Goal: Information Seeking & Learning: Find specific fact

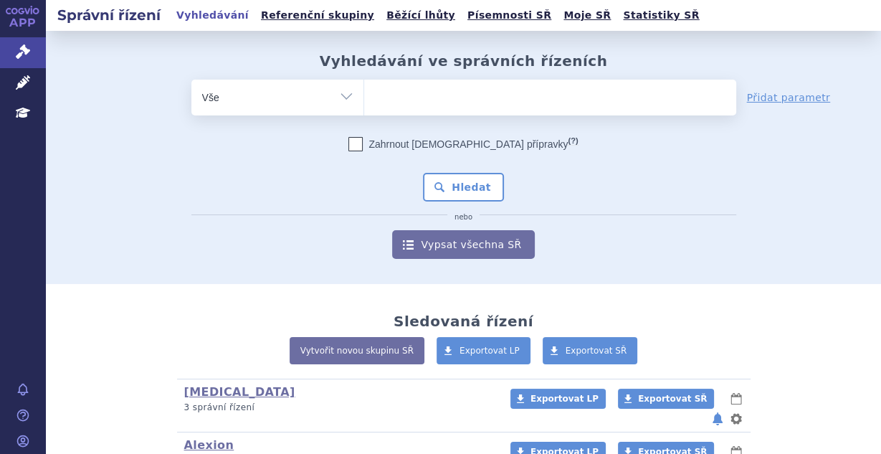
click at [399, 98] on ul at bounding box center [550, 95] width 372 height 30
click at [364, 98] on select at bounding box center [363, 97] width 1 height 36
type input "xola"
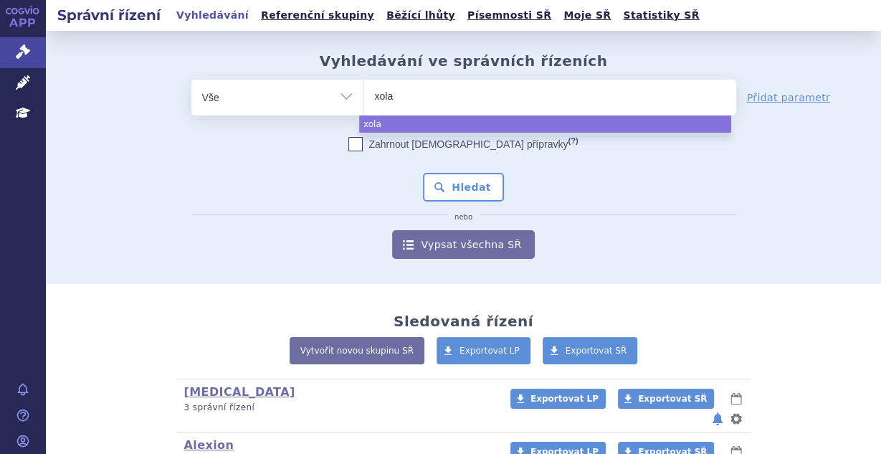
type input "xolai"
type input "[MEDICAL_DATA]"
select select "[MEDICAL_DATA]"
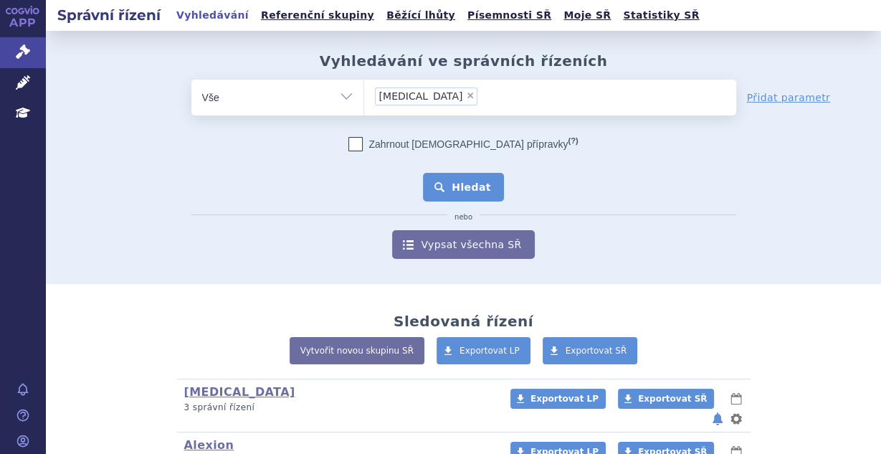
click at [472, 194] on button "Hledat" at bounding box center [463, 187] width 81 height 29
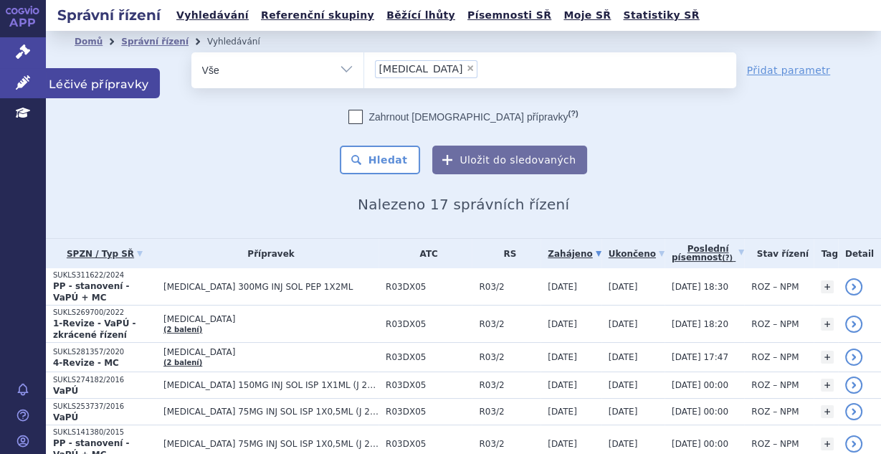
scroll to position [267, 0]
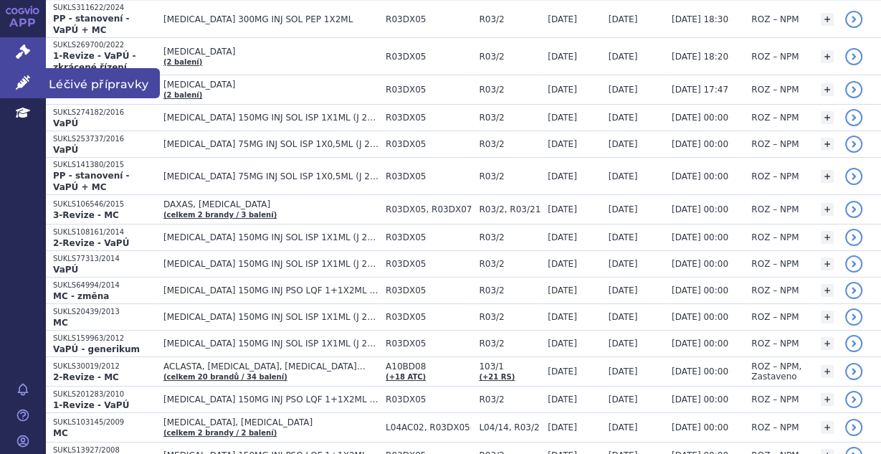
click at [27, 84] on icon at bounding box center [23, 82] width 14 height 14
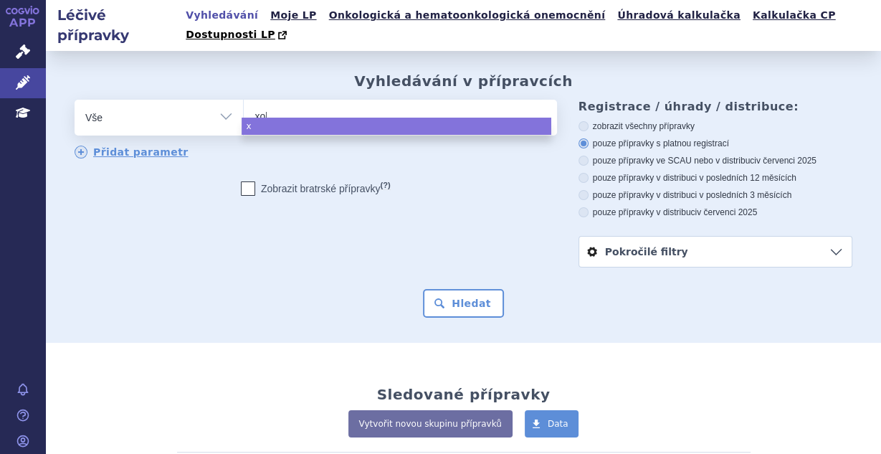
type input "xola"
type input "[MEDICAL_DATA]"
select select "[MEDICAL_DATA]"
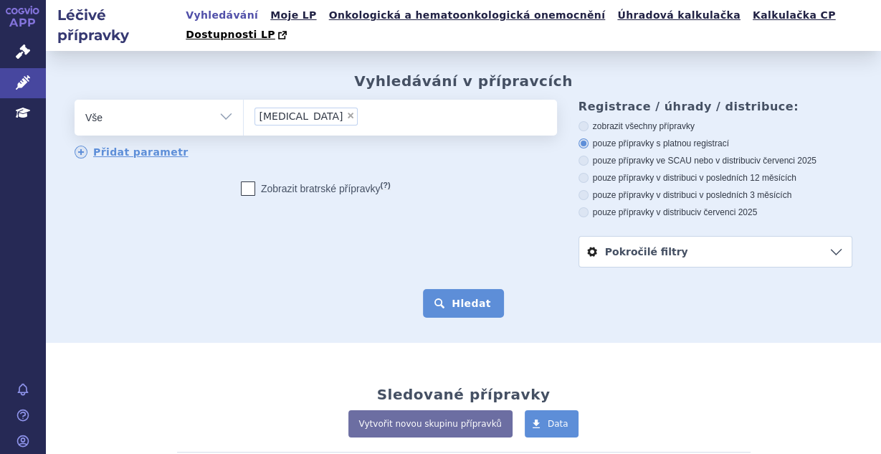
click at [429, 289] on button "Hledat" at bounding box center [463, 303] width 81 height 29
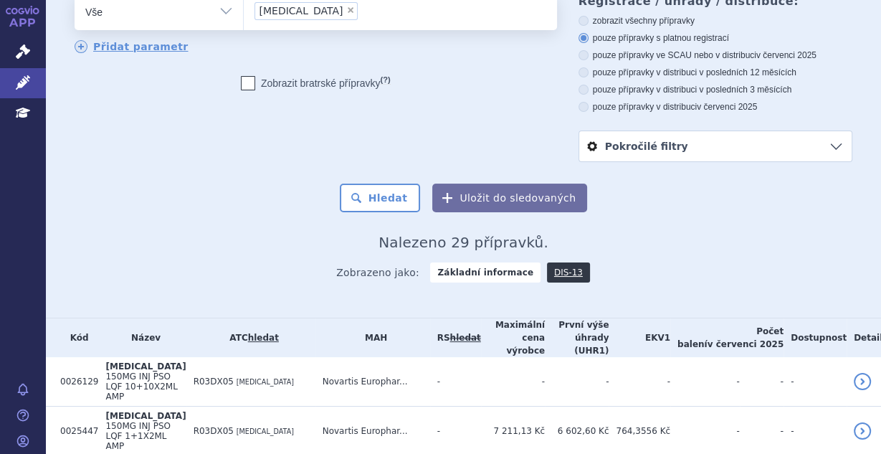
scroll to position [38, 0]
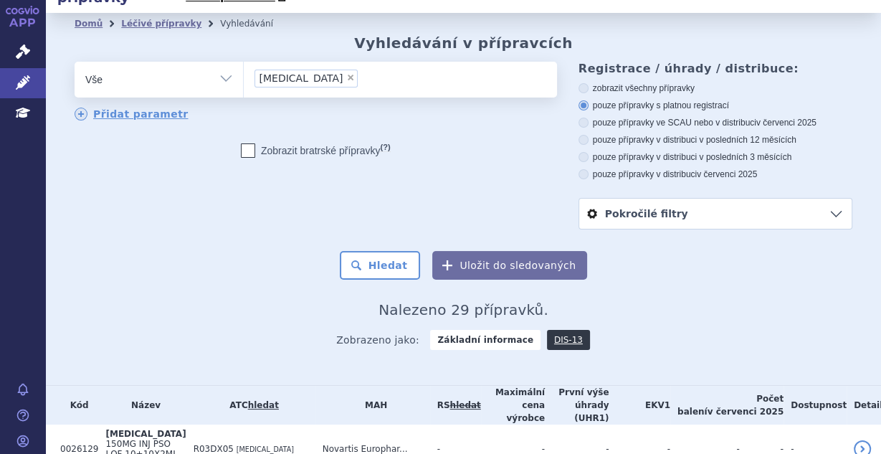
click at [592, 134] on label "pouze přípravky v distribuci v posledních 12 měsících" at bounding box center [715, 139] width 274 height 11
click at [589, 137] on input "pouze přípravky v distribuci v posledních 12 měsících" at bounding box center [584, 141] width 9 height 9
radio input "true"
click at [595, 117] on label "pouze přípravky ve SCAU nebo v distribuci v červenci 2025" at bounding box center [715, 122] width 274 height 11
click at [589, 120] on input "pouze přípravky ve SCAU nebo v distribuci v červenci 2025" at bounding box center [584, 124] width 9 height 9
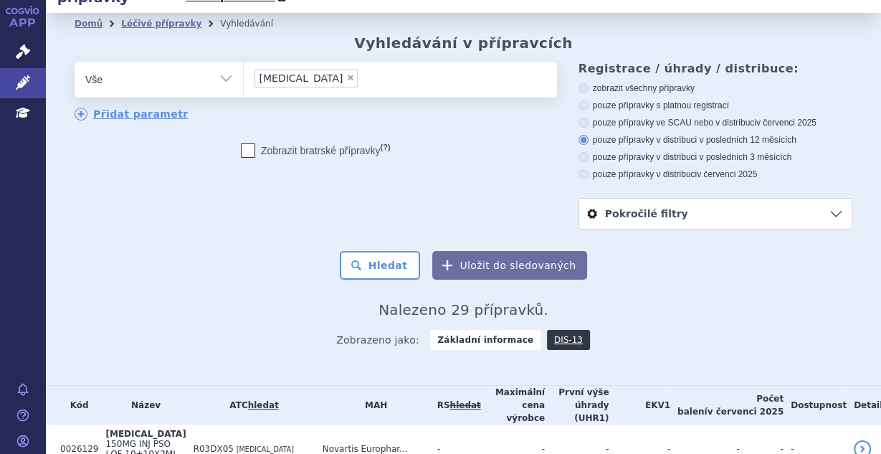
radio input "true"
click at [393, 251] on button "Hledat" at bounding box center [380, 265] width 81 height 29
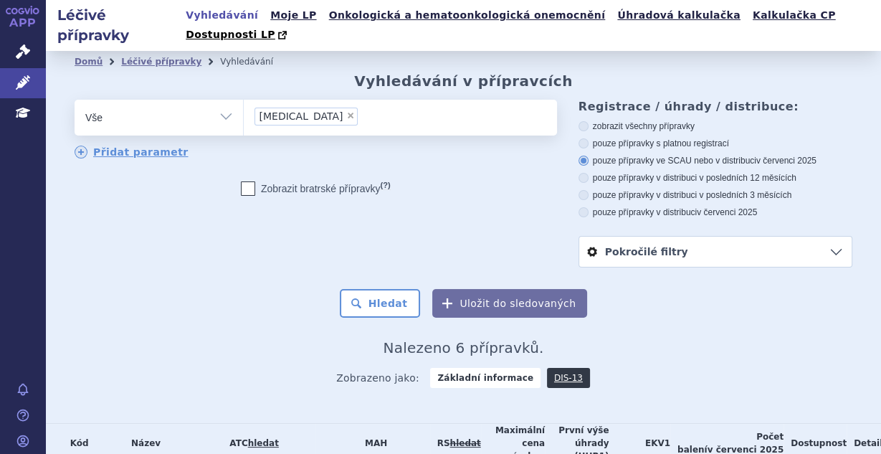
scroll to position [209, 0]
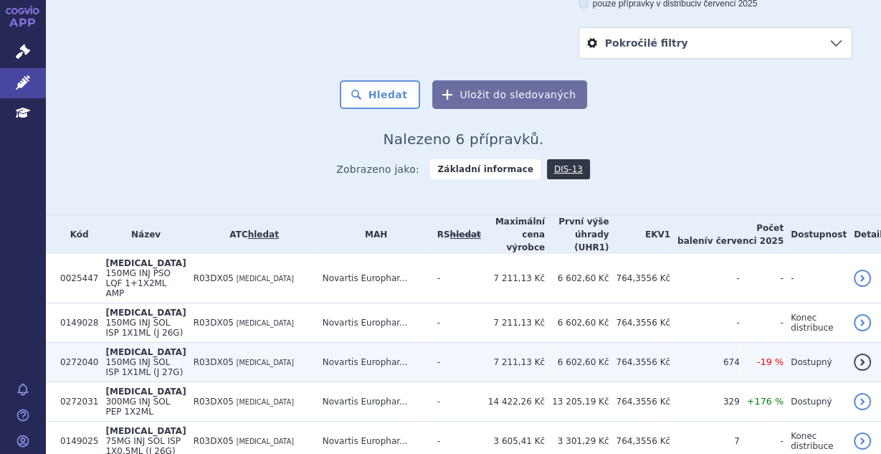
click at [315, 343] on td "R03DX05 [MEDICAL_DATA]" at bounding box center [250, 362] width 129 height 39
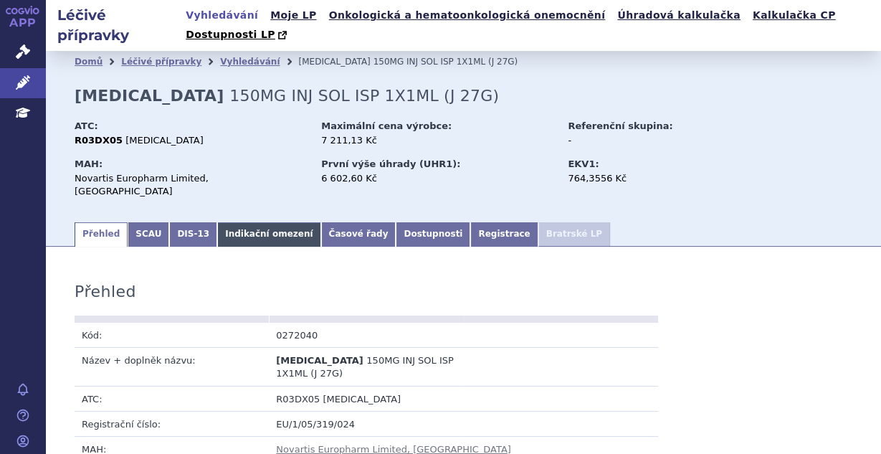
click at [228, 222] on link "Indikační omezení" at bounding box center [268, 234] width 103 height 24
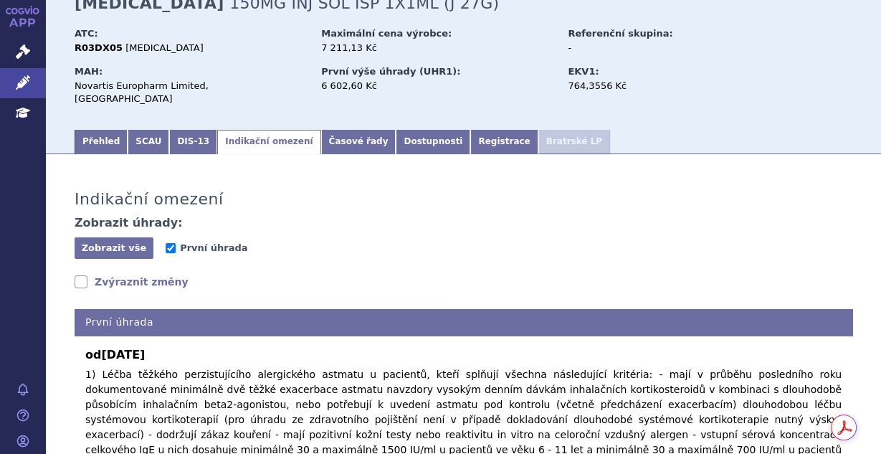
scroll to position [86, 0]
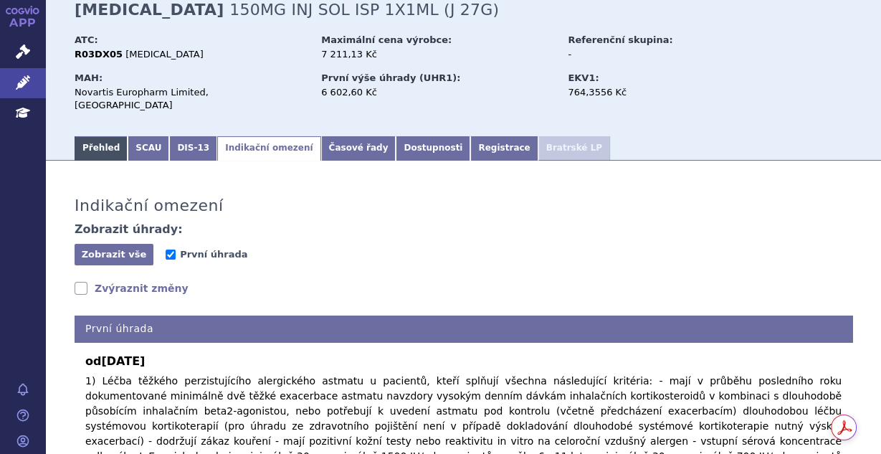
click at [110, 136] on link "Přehled" at bounding box center [101, 148] width 53 height 24
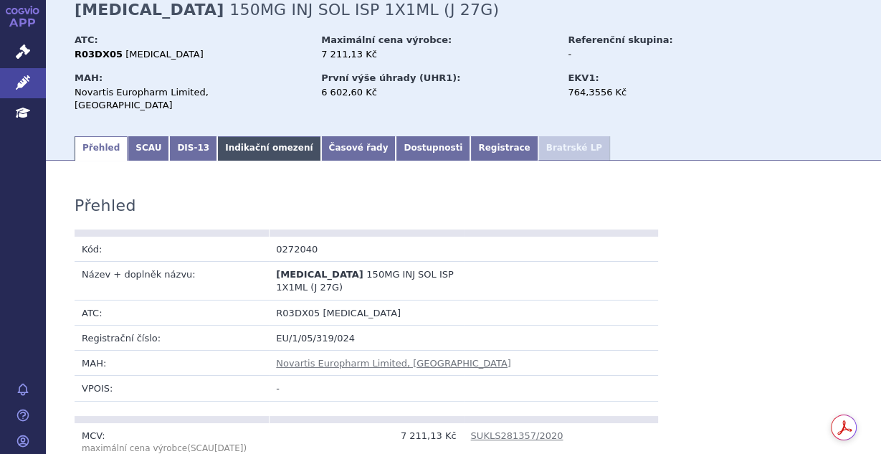
click at [243, 136] on link "Indikační omezení" at bounding box center [268, 148] width 103 height 24
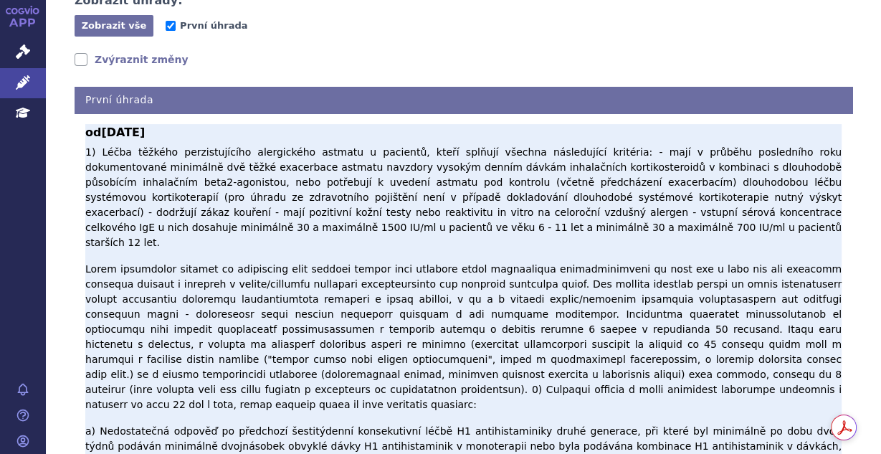
scroll to position [125, 0]
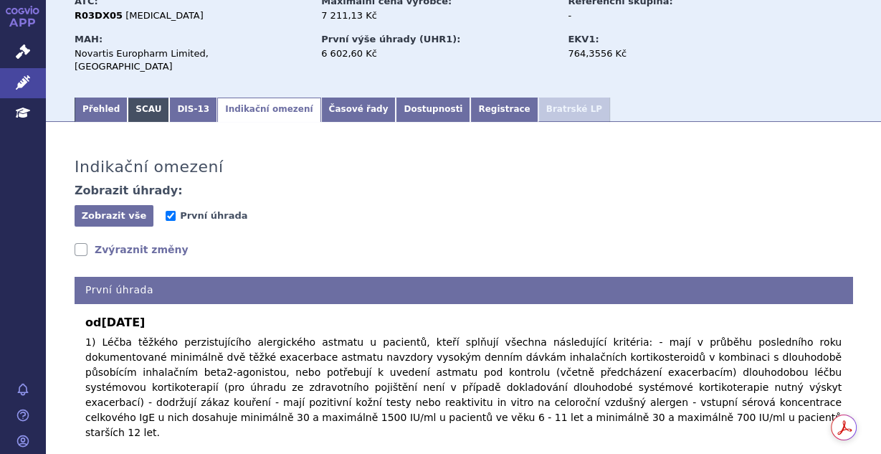
click at [128, 97] on link "SCAU" at bounding box center [149, 109] width 42 height 24
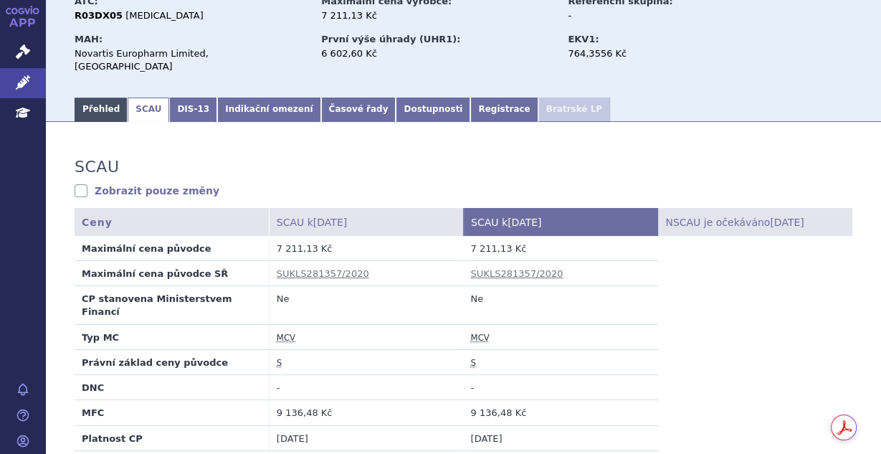
click at [107, 97] on link "Přehled" at bounding box center [101, 109] width 53 height 24
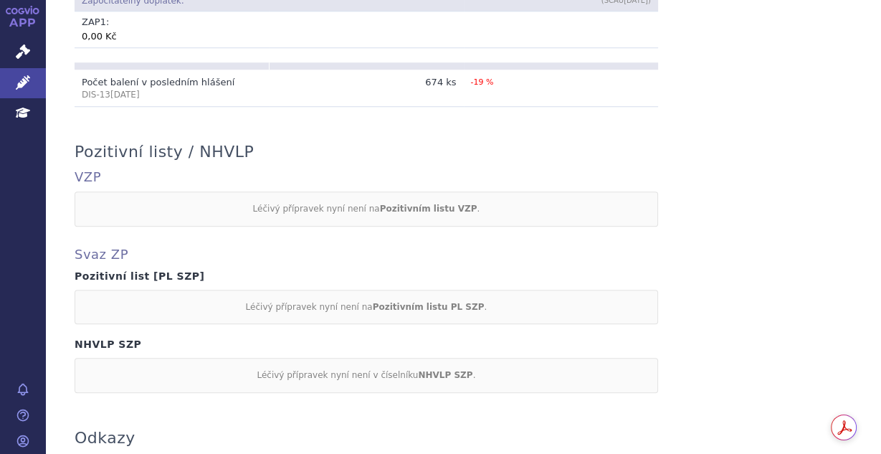
scroll to position [1309, 0]
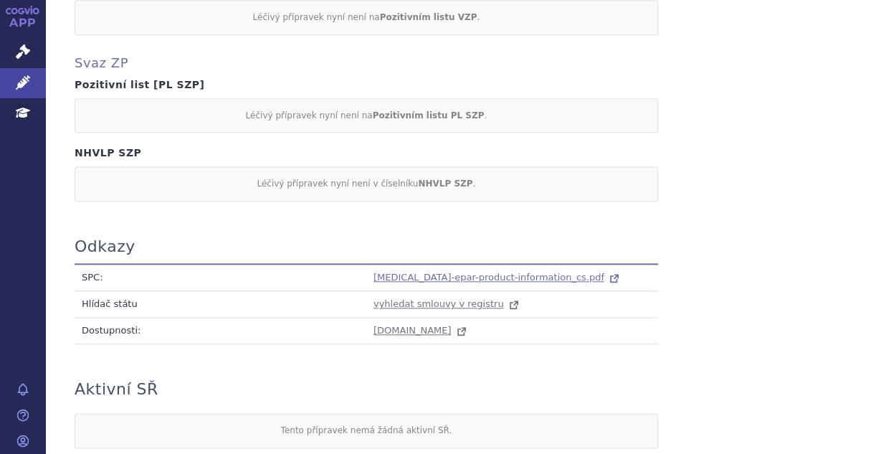
click at [426, 272] on span "xolair-epar-product-information_cs.pdf" at bounding box center [488, 277] width 231 height 11
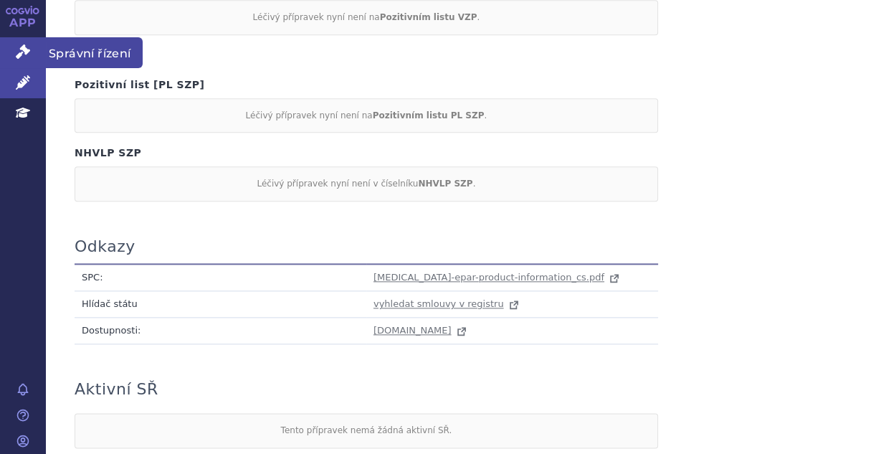
click at [20, 52] on icon at bounding box center [23, 51] width 14 height 14
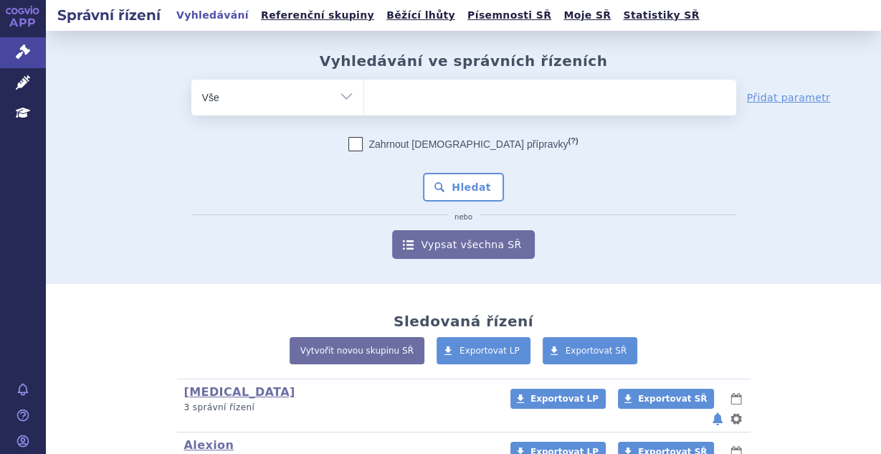
click at [400, 99] on ul at bounding box center [550, 95] width 372 height 30
click at [364, 99] on select at bounding box center [363, 97] width 1 height 36
type input "xo"
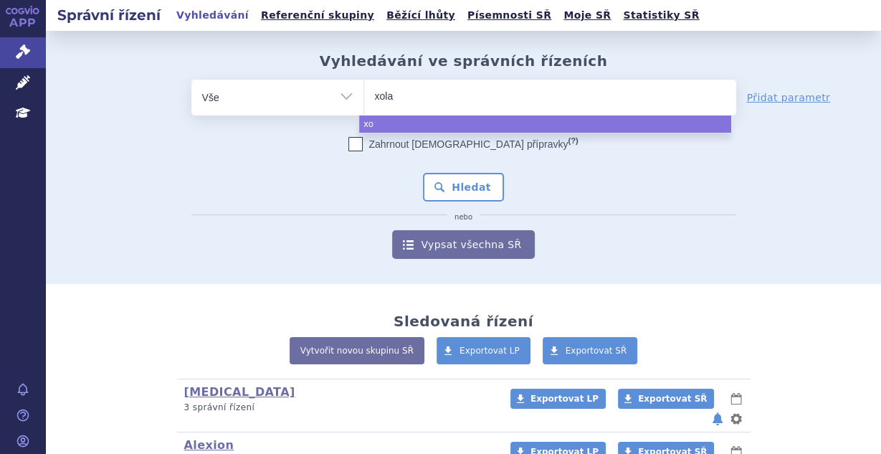
type input "xolai"
type input "xolair"
select select "xolair"
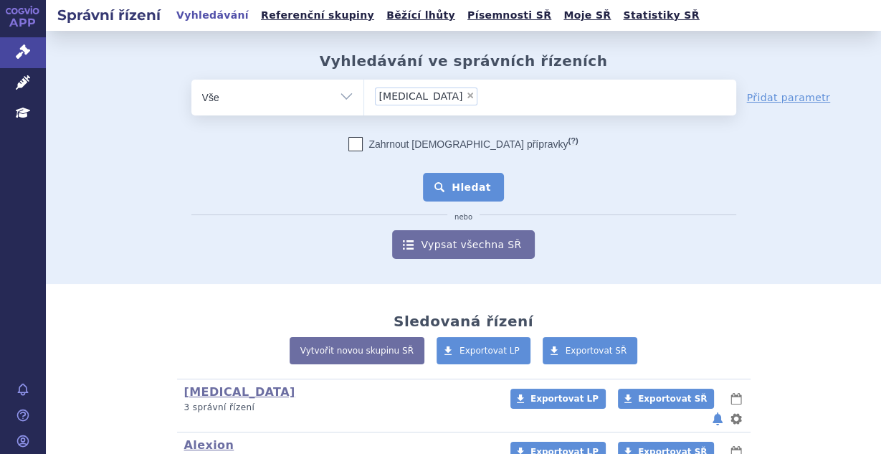
drag, startPoint x: 462, startPoint y: 206, endPoint x: 462, endPoint y: 193, distance: 12.9
click at [462, 203] on div "Zahrnout bratrské přípravky (?) * Pozor, hledání dle vyhledávacího parametru In…" at bounding box center [463, 198] width 545 height 122
click at [462, 193] on button "Hledat" at bounding box center [463, 187] width 81 height 29
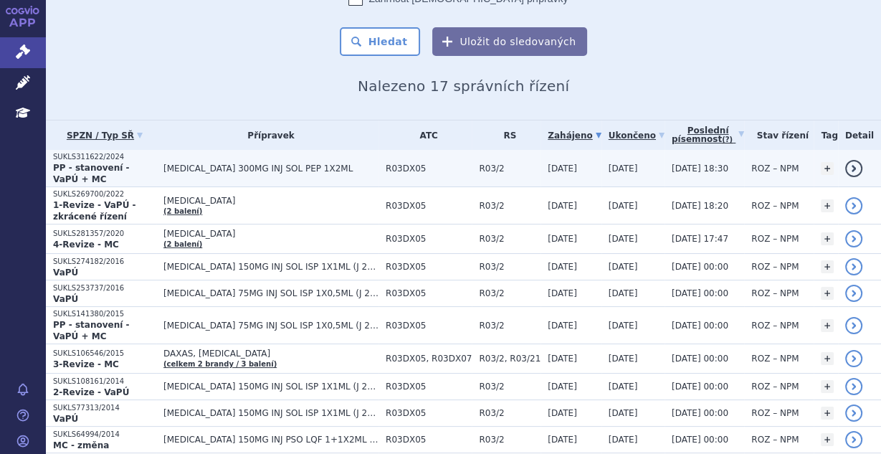
scroll to position [102, 0]
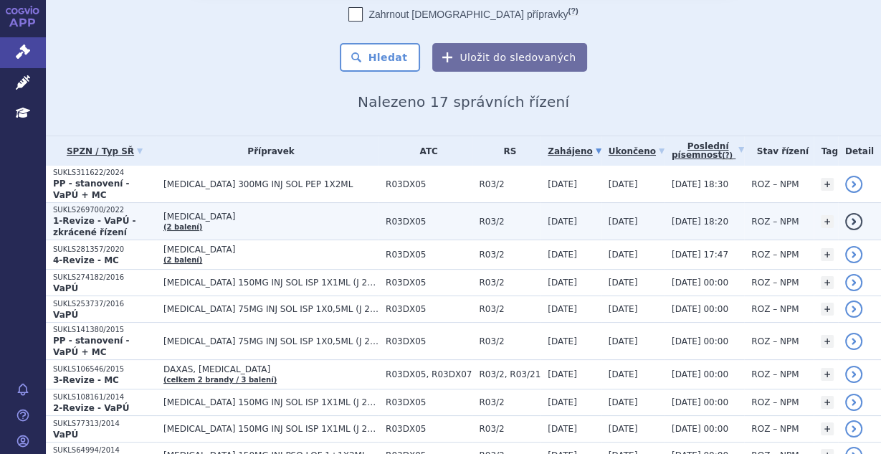
click at [348, 208] on td "XOLAIR (2 balení)" at bounding box center [267, 221] width 222 height 37
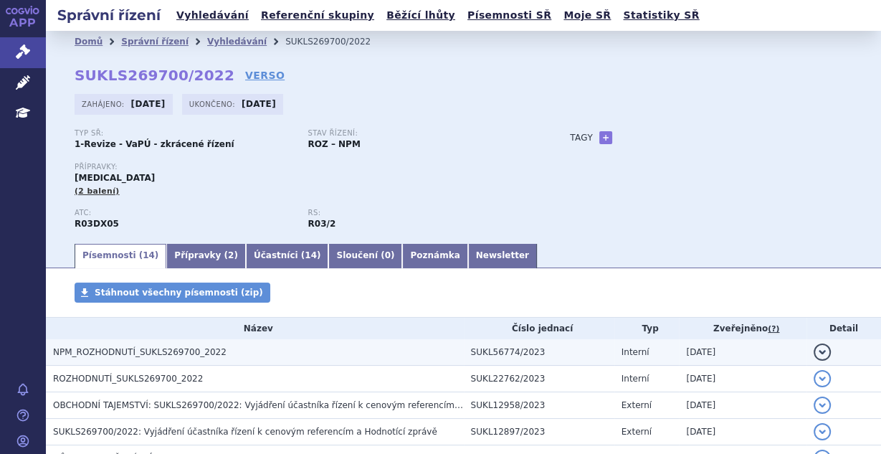
click at [175, 347] on span "NPM_ROZHODNUTÍ_SUKLS269700_2022" at bounding box center [139, 352] width 173 height 10
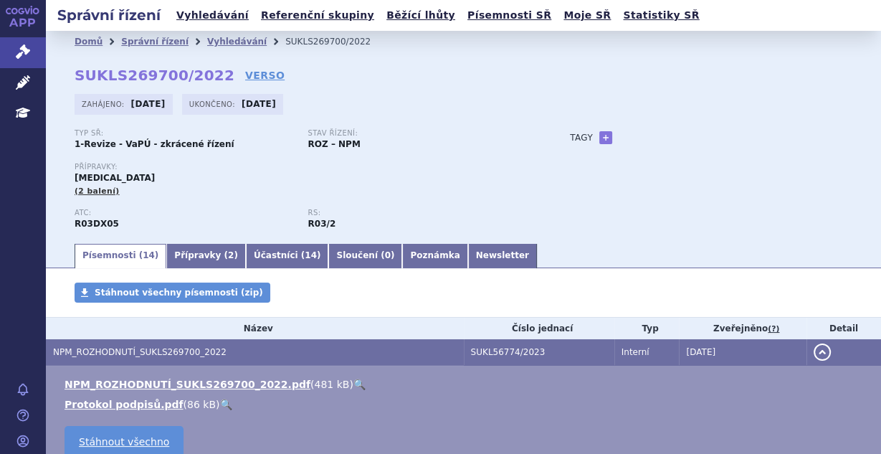
scroll to position [76, 0]
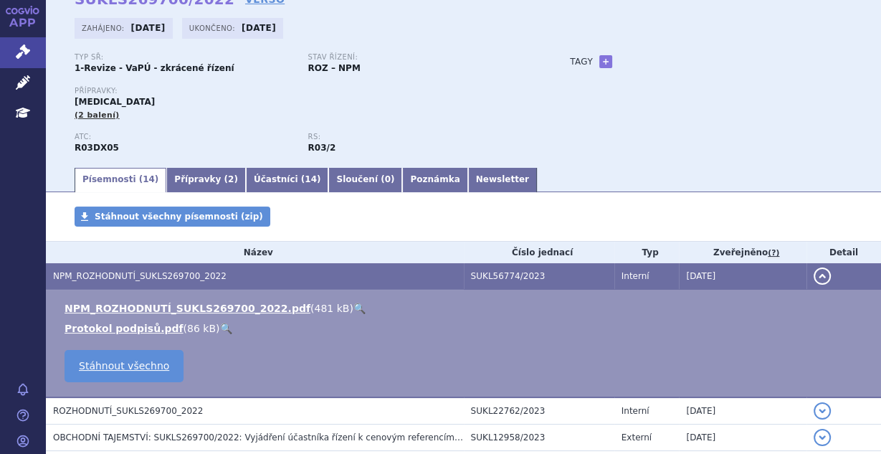
click at [176, 351] on td "NPM_ROZHODNUTÍ_SUKLS269700_2022.pdf ( 481 kB ) 🔍 Protokol podpisů.pdf ( 86 kB )…" at bounding box center [463, 344] width 835 height 108
click at [197, 304] on link "NPM_ROZHODNUTÍ_SUKLS269700_2022.pdf" at bounding box center [188, 307] width 246 height 11
